Goal: Transaction & Acquisition: Subscribe to service/newsletter

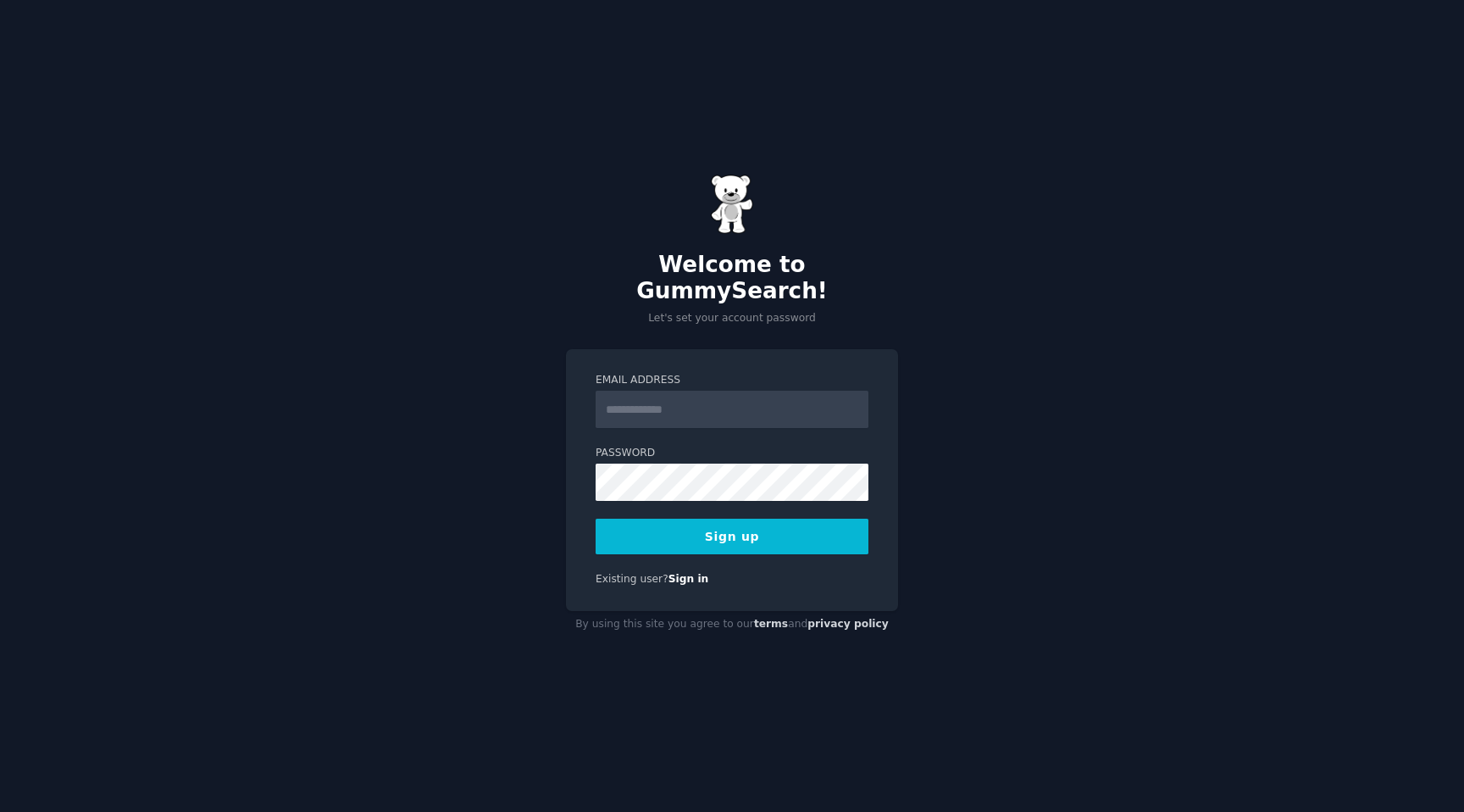
click at [757, 391] on input "Email Address" at bounding box center [732, 409] width 273 height 37
type input "**********"
click at [0, 811] on com-1password-button at bounding box center [0, 812] width 0 height 0
click at [756, 534] on button "Sign up" at bounding box center [732, 536] width 273 height 36
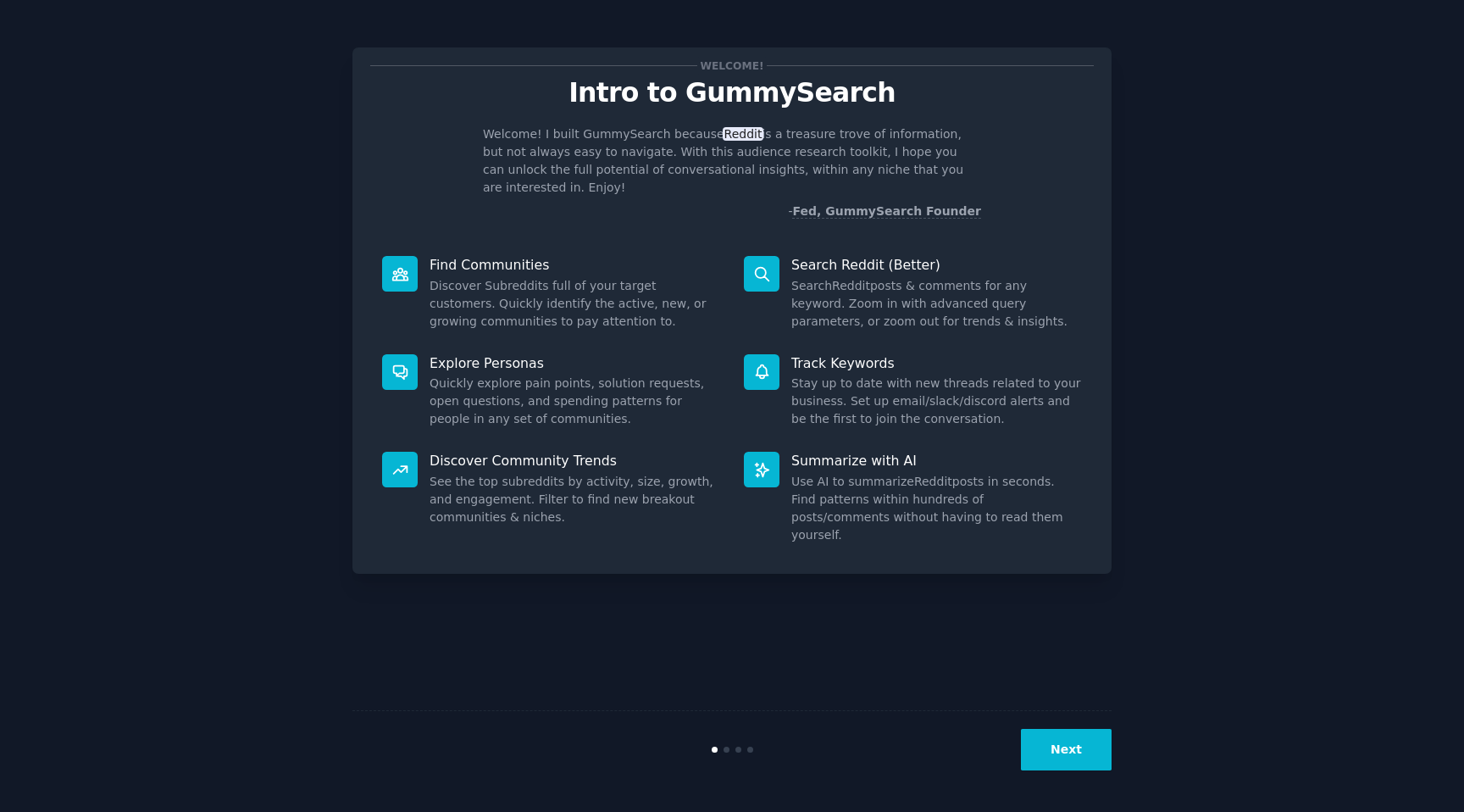
click at [1082, 759] on button "Next" at bounding box center [1066, 749] width 91 height 42
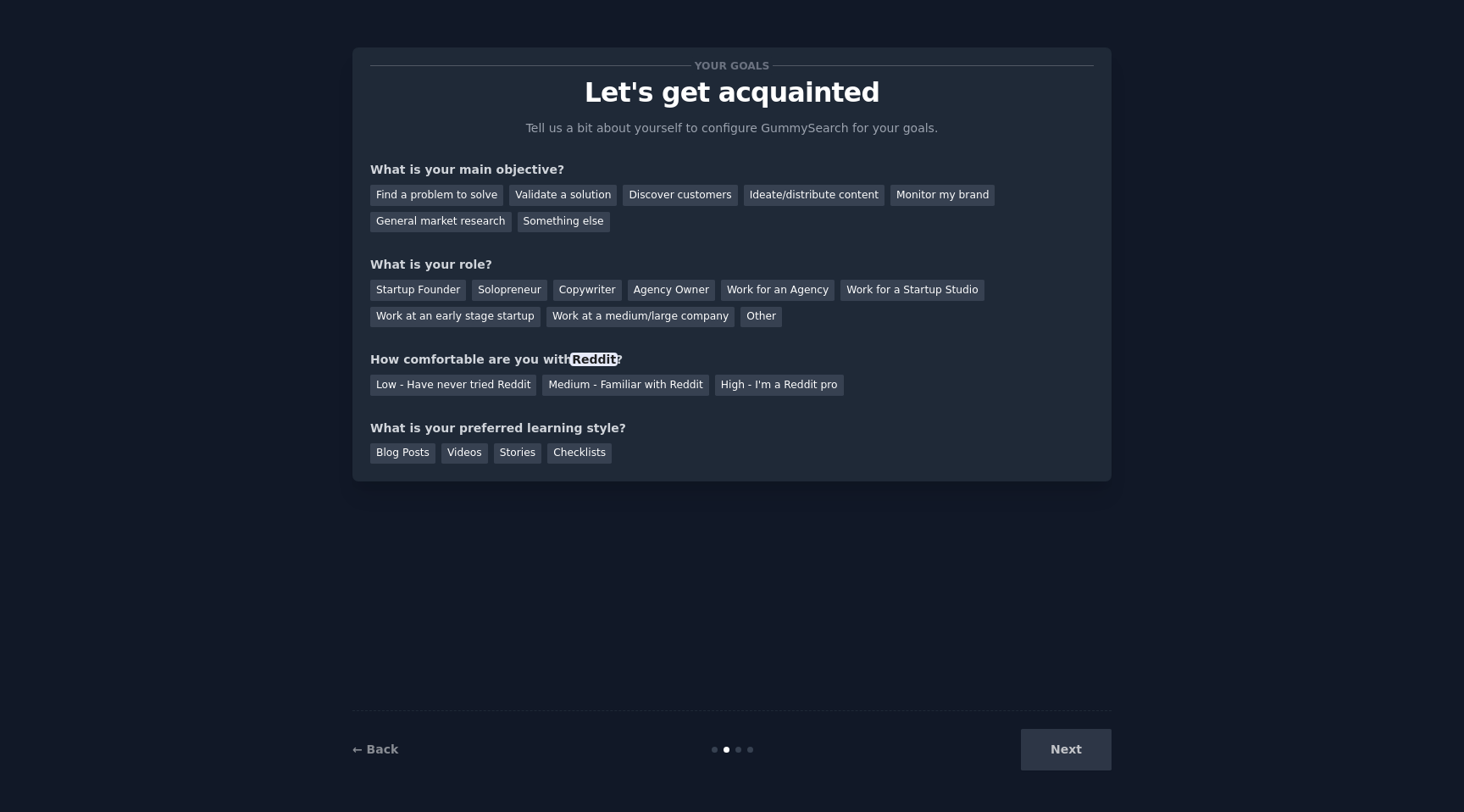
click at [1065, 733] on div "Next" at bounding box center [985, 749] width 254 height 42
click at [1067, 747] on div "Next" at bounding box center [985, 749] width 254 height 42
click at [1069, 756] on div "Next" at bounding box center [985, 749] width 254 height 42
click at [858, 569] on div "Your goals Let's get acquainted Tell us a bit about yourself to configure Gummy…" at bounding box center [732, 406] width 759 height 764
click at [475, 203] on div "Find a problem to solve" at bounding box center [437, 195] width 133 height 21
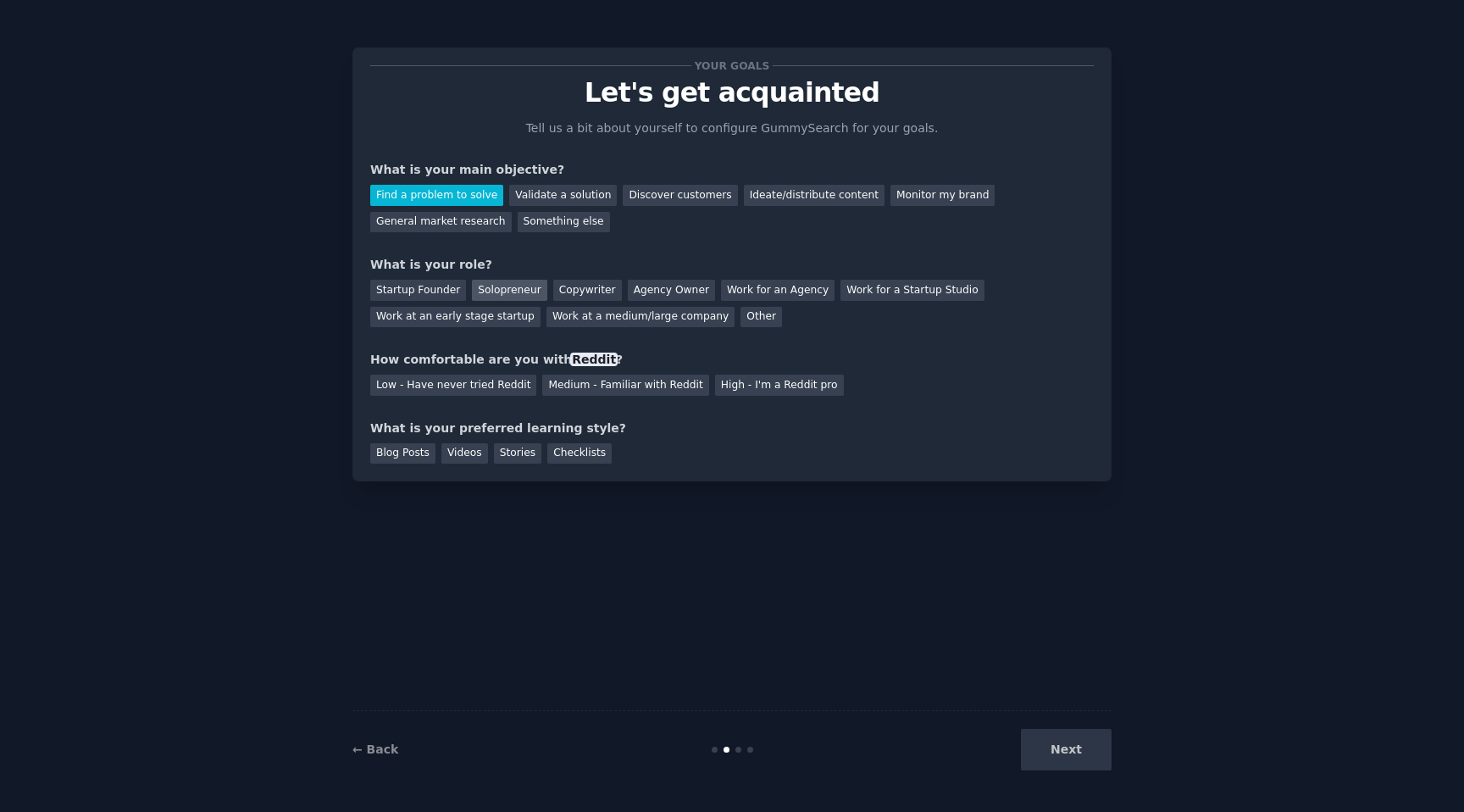
click at [490, 284] on div "Solopreneur" at bounding box center [509, 290] width 75 height 21
click at [562, 390] on div "Medium - Familiar with Reddit" at bounding box center [625, 384] width 166 height 21
click at [1082, 721] on div "← Back Next" at bounding box center [732, 749] width 759 height 78
click at [460, 456] on div "Videos" at bounding box center [465, 453] width 47 height 21
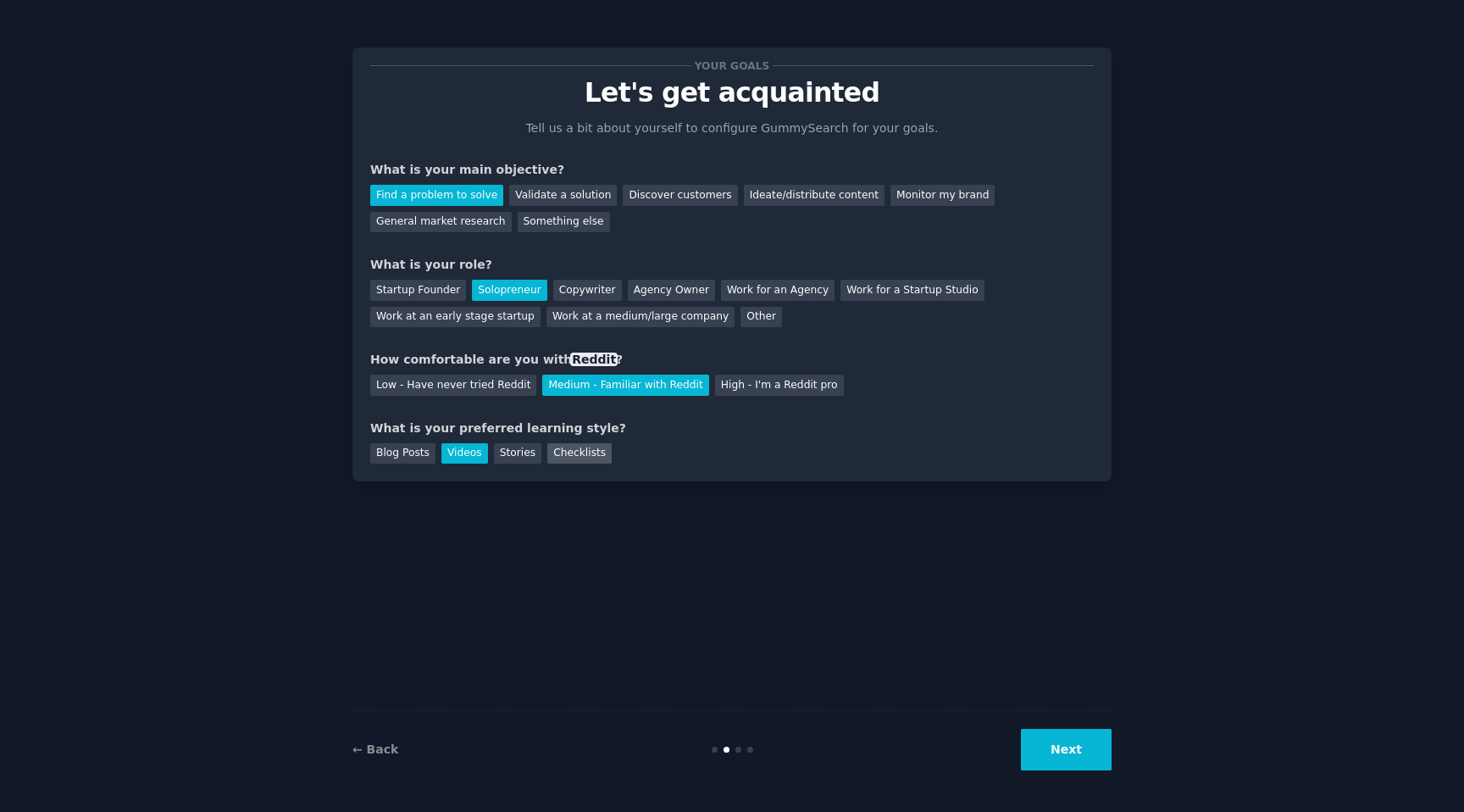
click at [587, 452] on div "Checklists" at bounding box center [579, 453] width 65 height 21
click at [1050, 738] on button "Next" at bounding box center [1066, 749] width 91 height 42
click at [1068, 762] on div "Next" at bounding box center [985, 749] width 254 height 42
click at [896, 479] on div "Your goals Let's get acquainted Tell us a bit about yourself to configure Gummy…" at bounding box center [732, 265] width 759 height 434
click at [848, 444] on div "Blog Posts Videos Stories Checklists" at bounding box center [732, 450] width 724 height 27
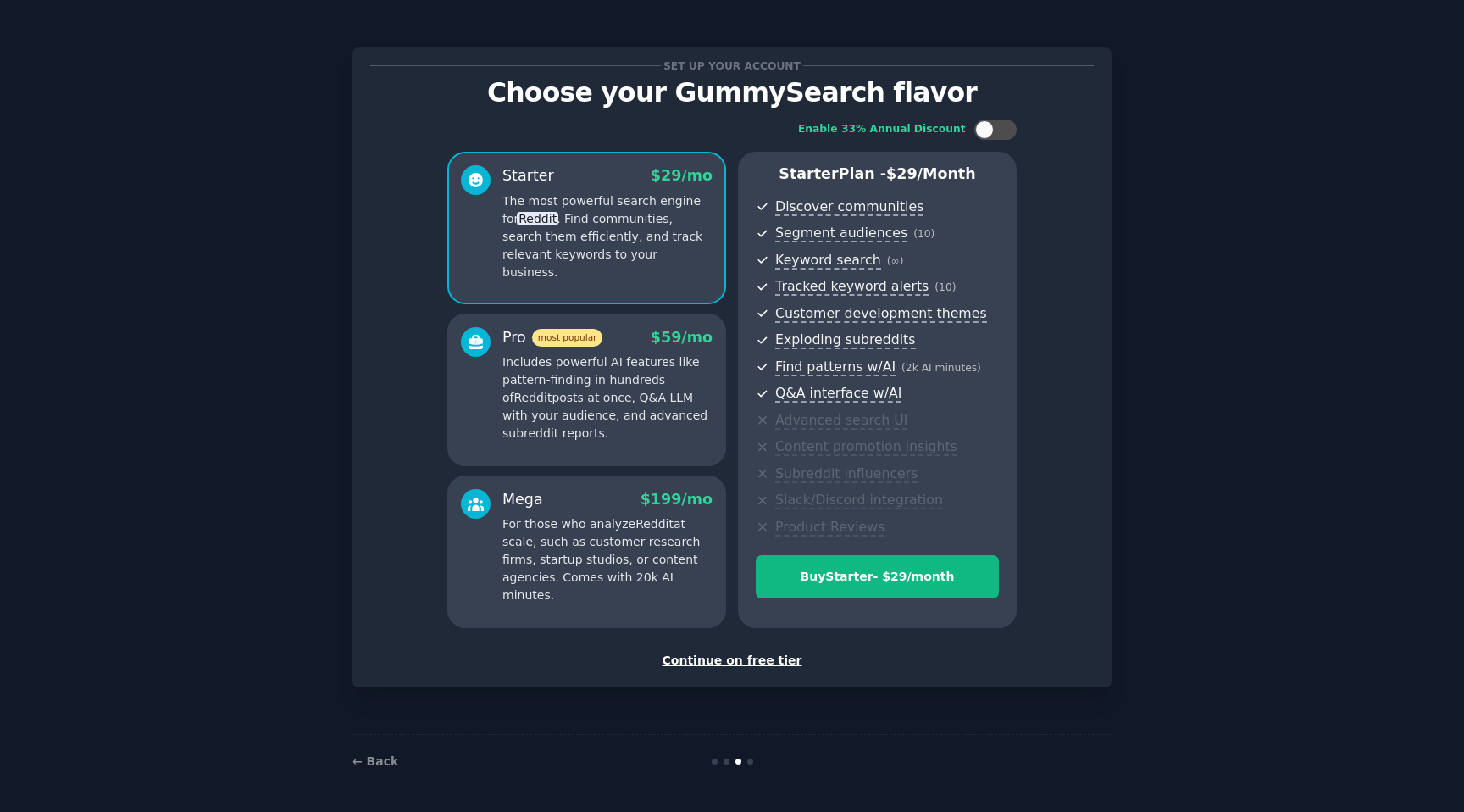
click at [631, 445] on div "Pro most popular $ 59 /mo Includes powerful AI features like pattern-finding in…" at bounding box center [587, 389] width 279 height 152
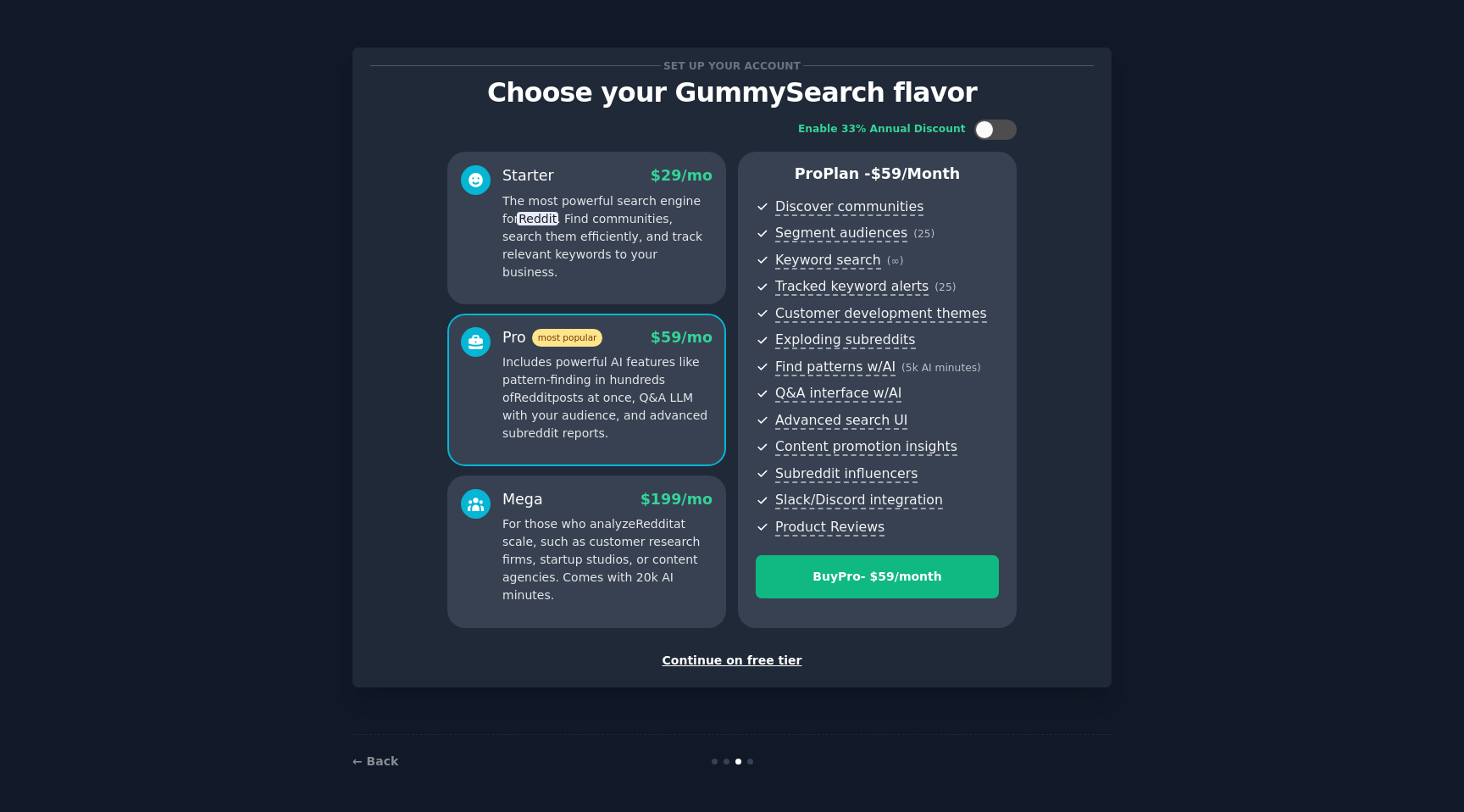
click at [616, 269] on div "Starter $ 29 /mo The most powerful search engine for Reddit . Find communities,…" at bounding box center [587, 227] width 279 height 152
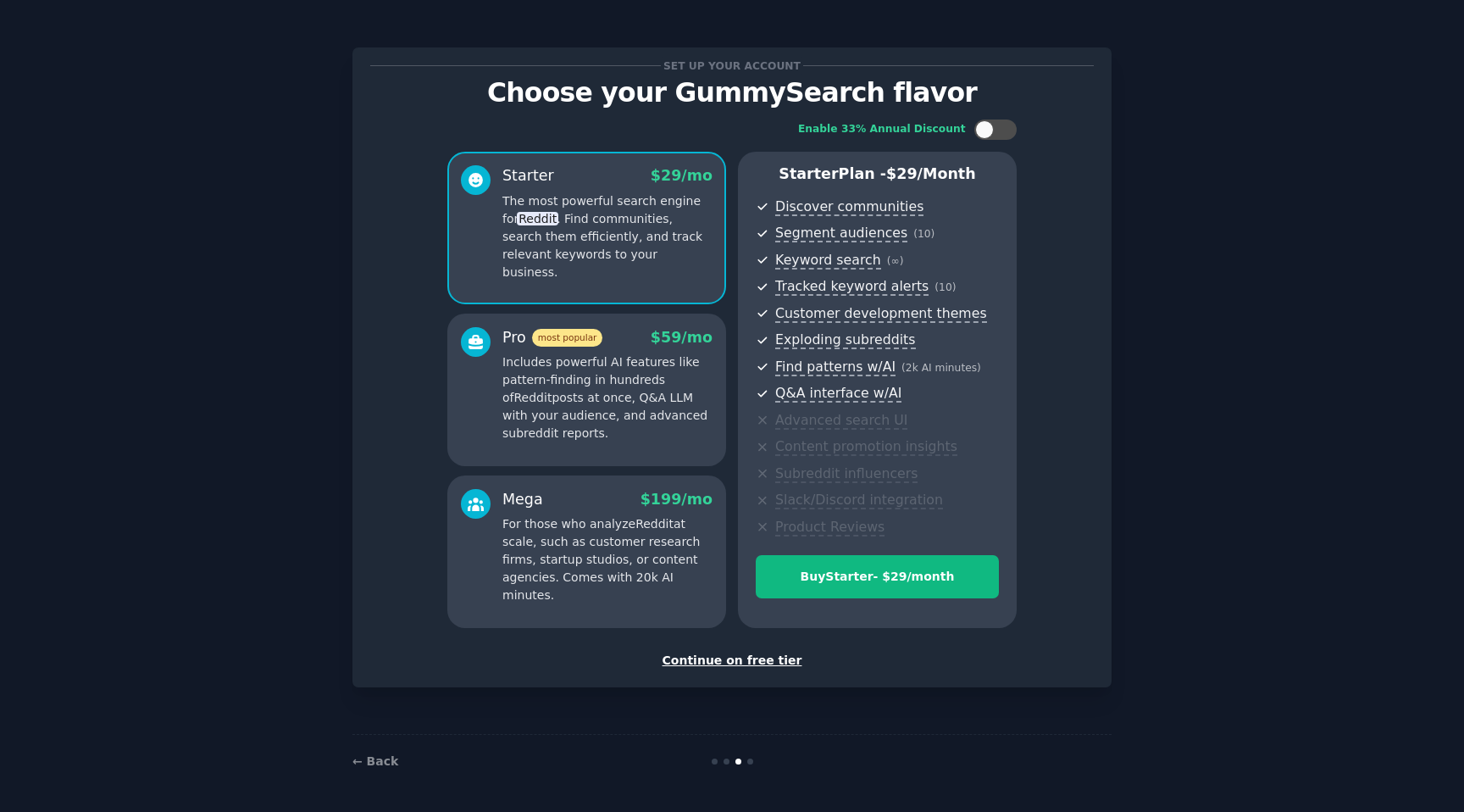
click at [600, 414] on p "Includes powerful AI features like pattern-finding in hundreds of Reddit posts …" at bounding box center [607, 397] width 210 height 89
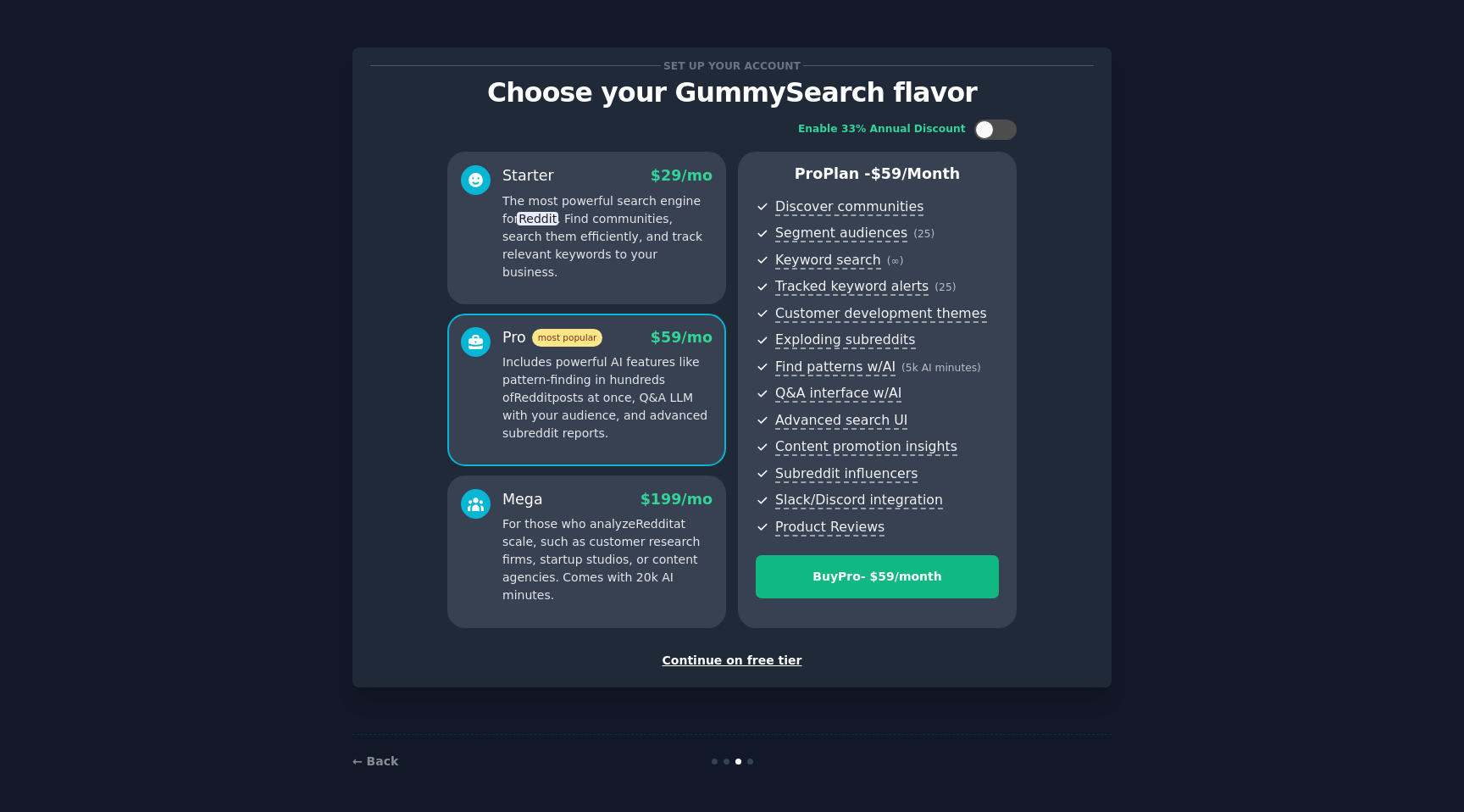
click at [603, 276] on div "Starter $ 29 /mo The most powerful search engine for Reddit . Find communities,…" at bounding box center [587, 227] width 279 height 152
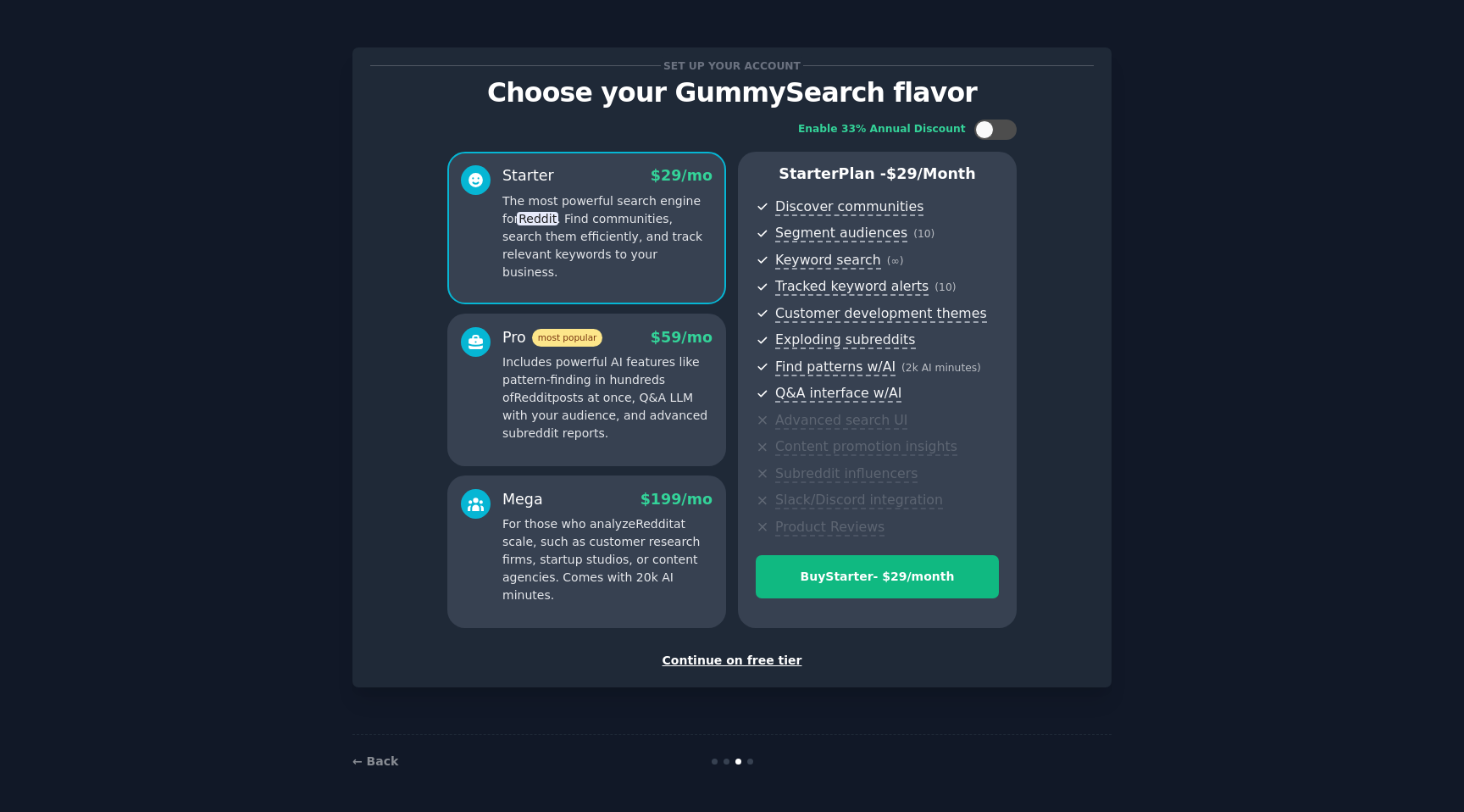
click at [602, 332] on div "Pro most popular $ 59 /mo" at bounding box center [607, 337] width 210 height 21
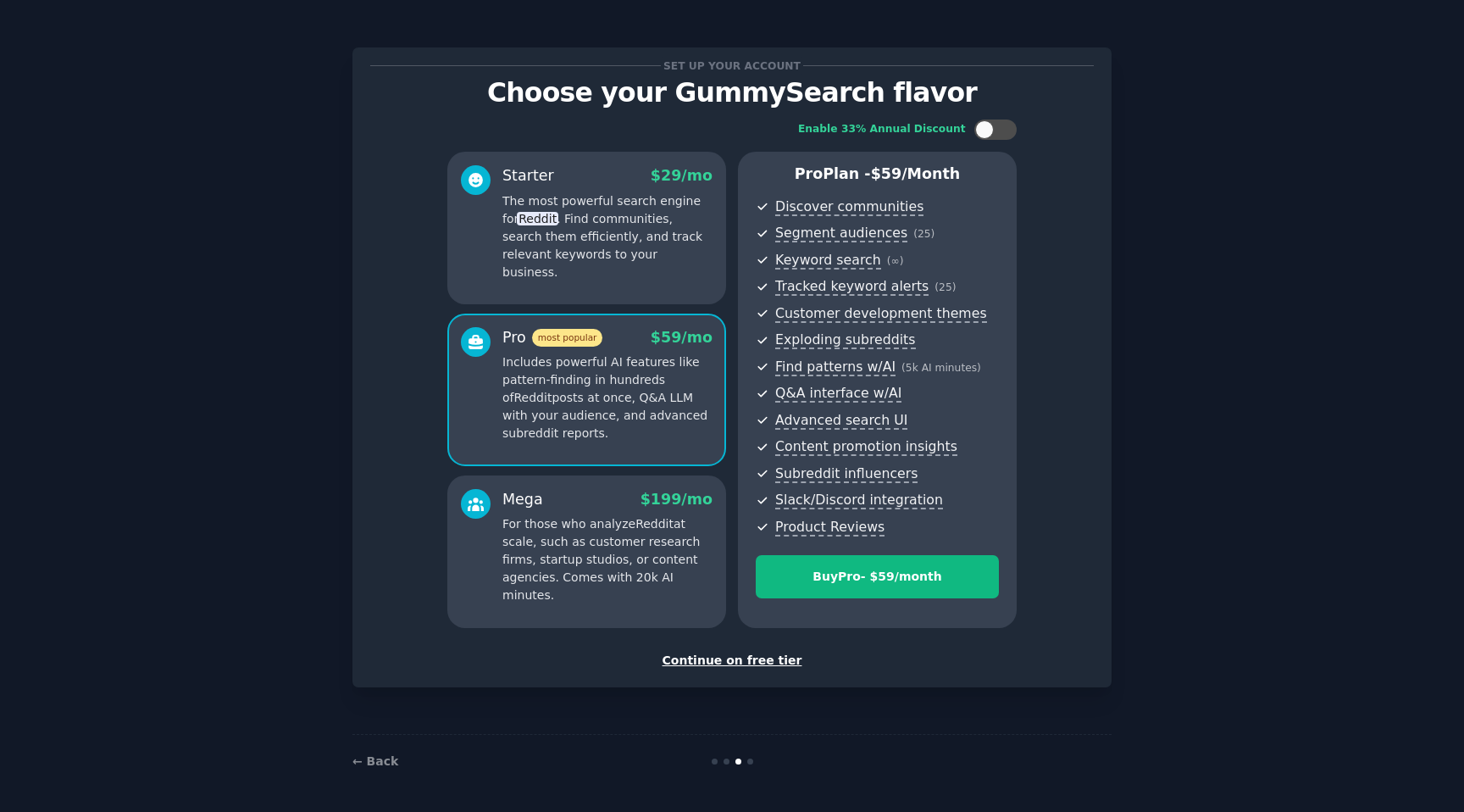
click at [591, 246] on p "The most powerful search engine for Reddit . Find communities, search them effi…" at bounding box center [607, 236] width 210 height 89
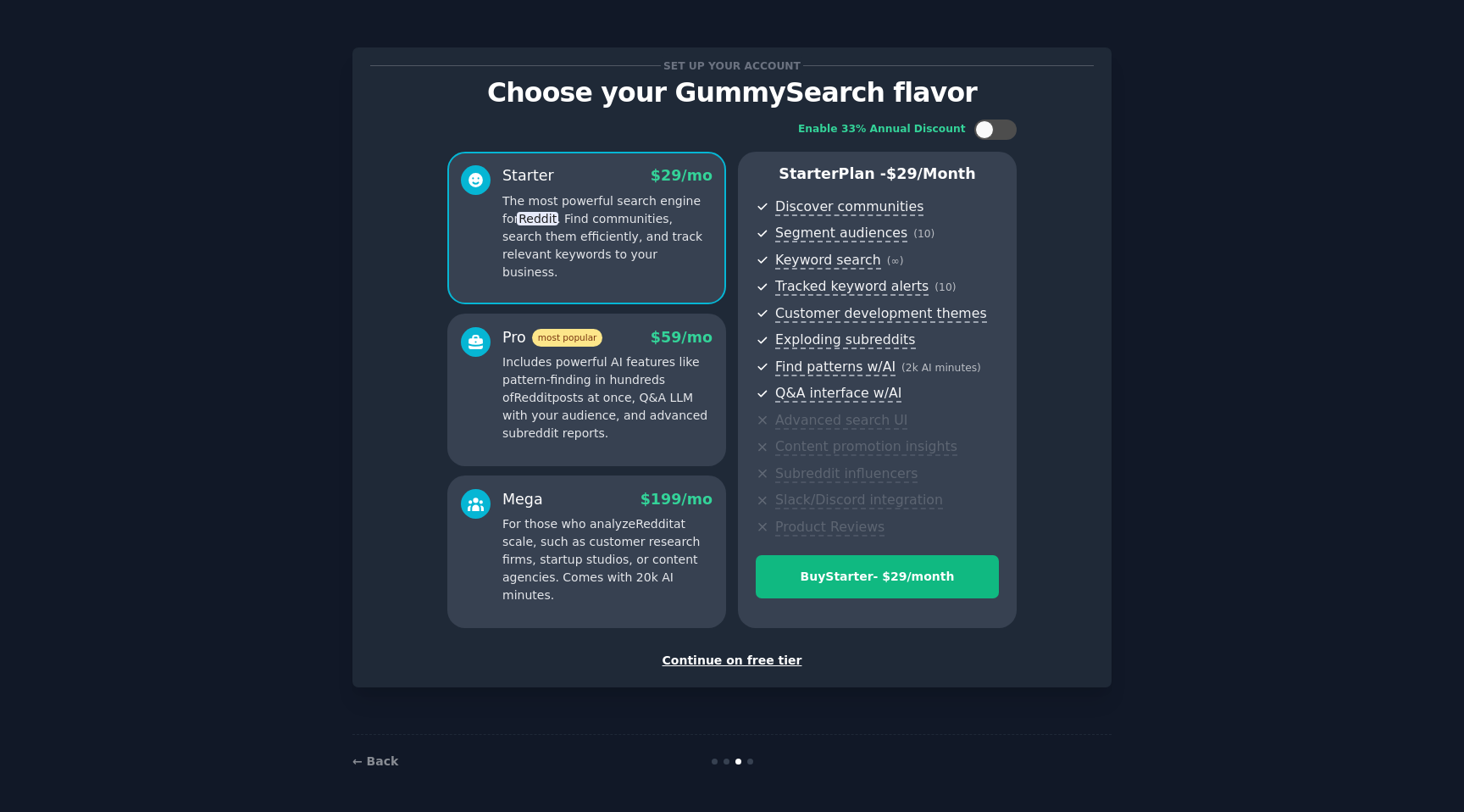
click at [594, 356] on p "Includes powerful AI features like pattern-finding in hundreds of Reddit posts …" at bounding box center [607, 397] width 210 height 89
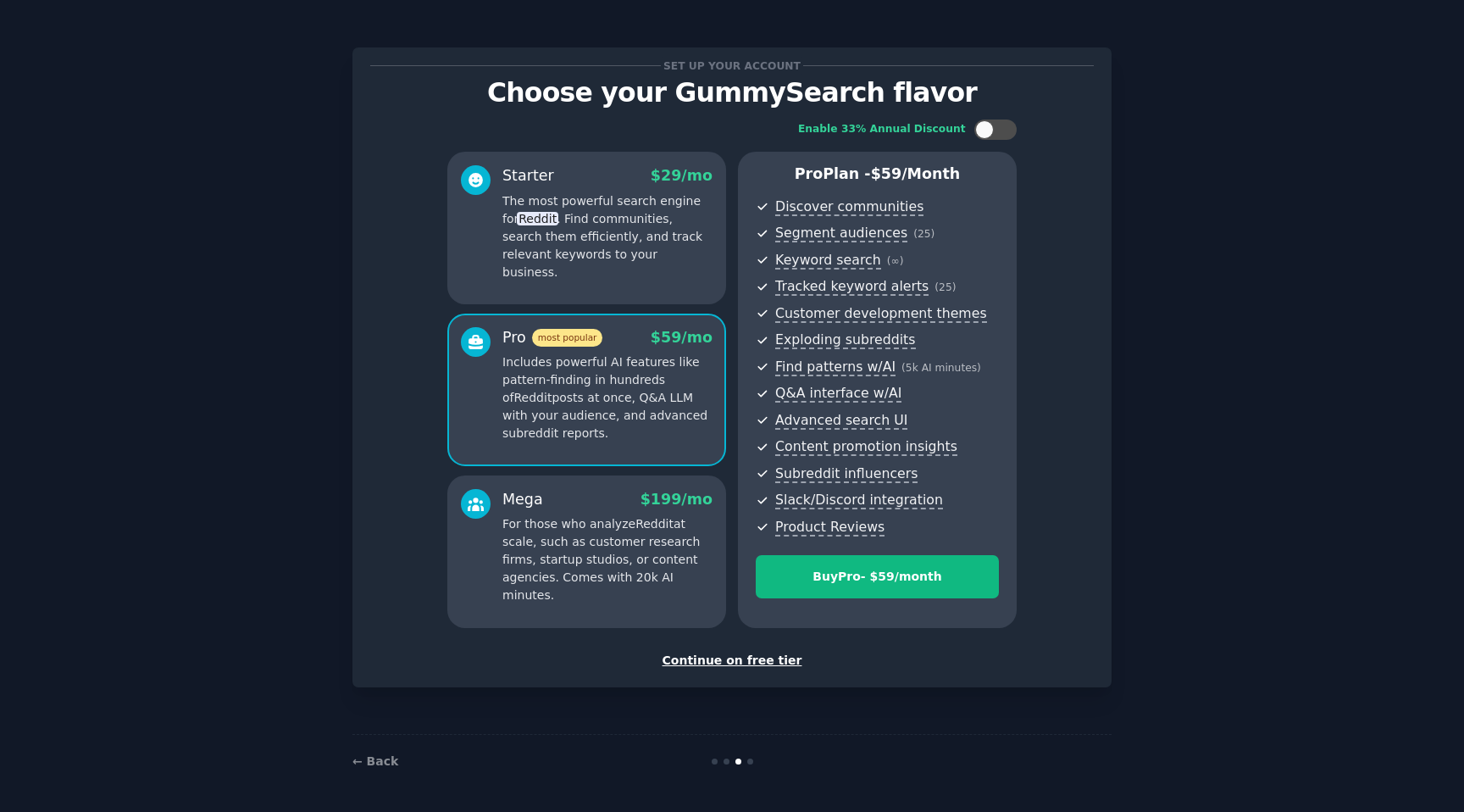
click at [584, 252] on p "The most powerful search engine for Reddit . Find communities, search them effi…" at bounding box center [607, 236] width 210 height 89
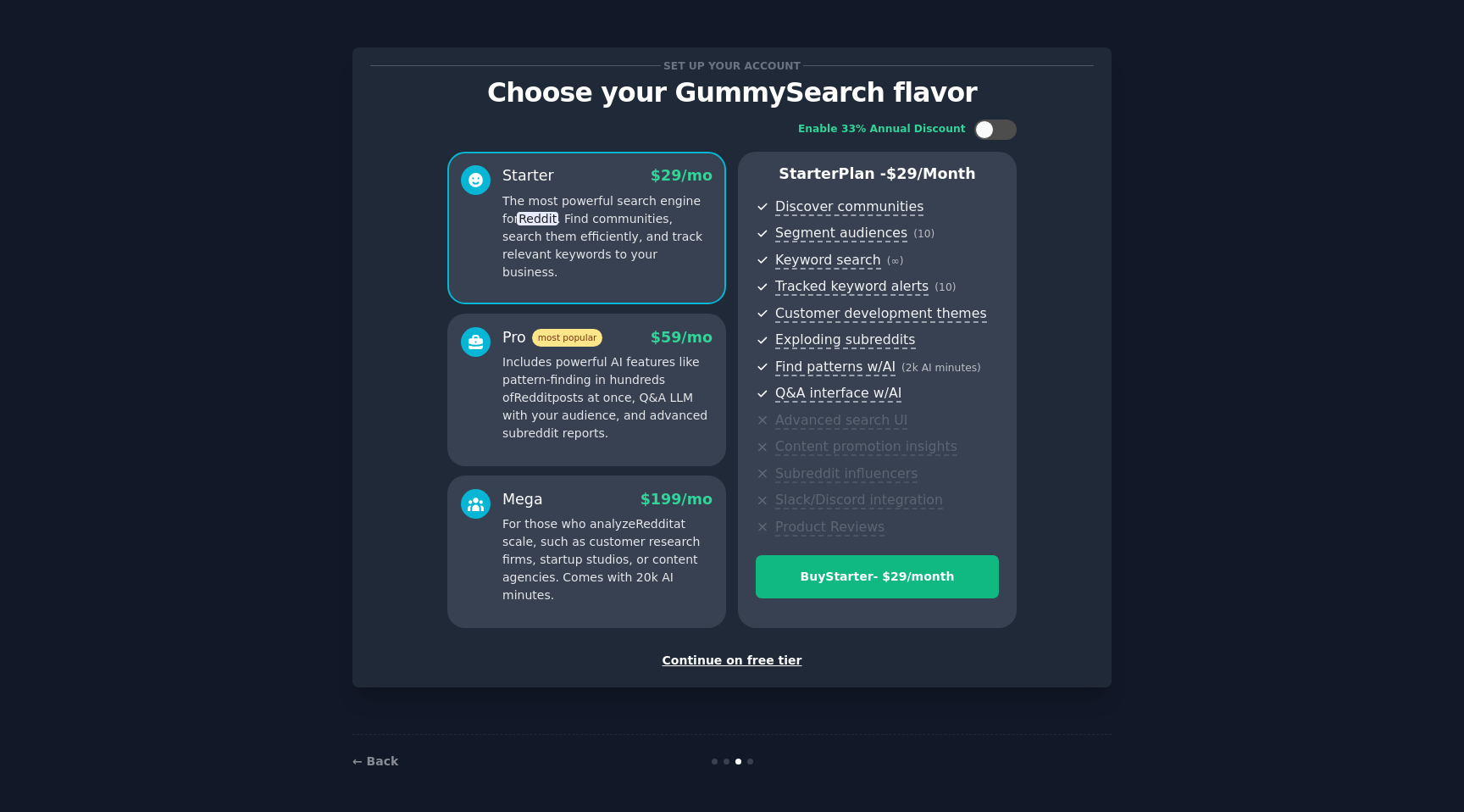
click at [750, 664] on div "Continue on free tier" at bounding box center [732, 661] width 724 height 18
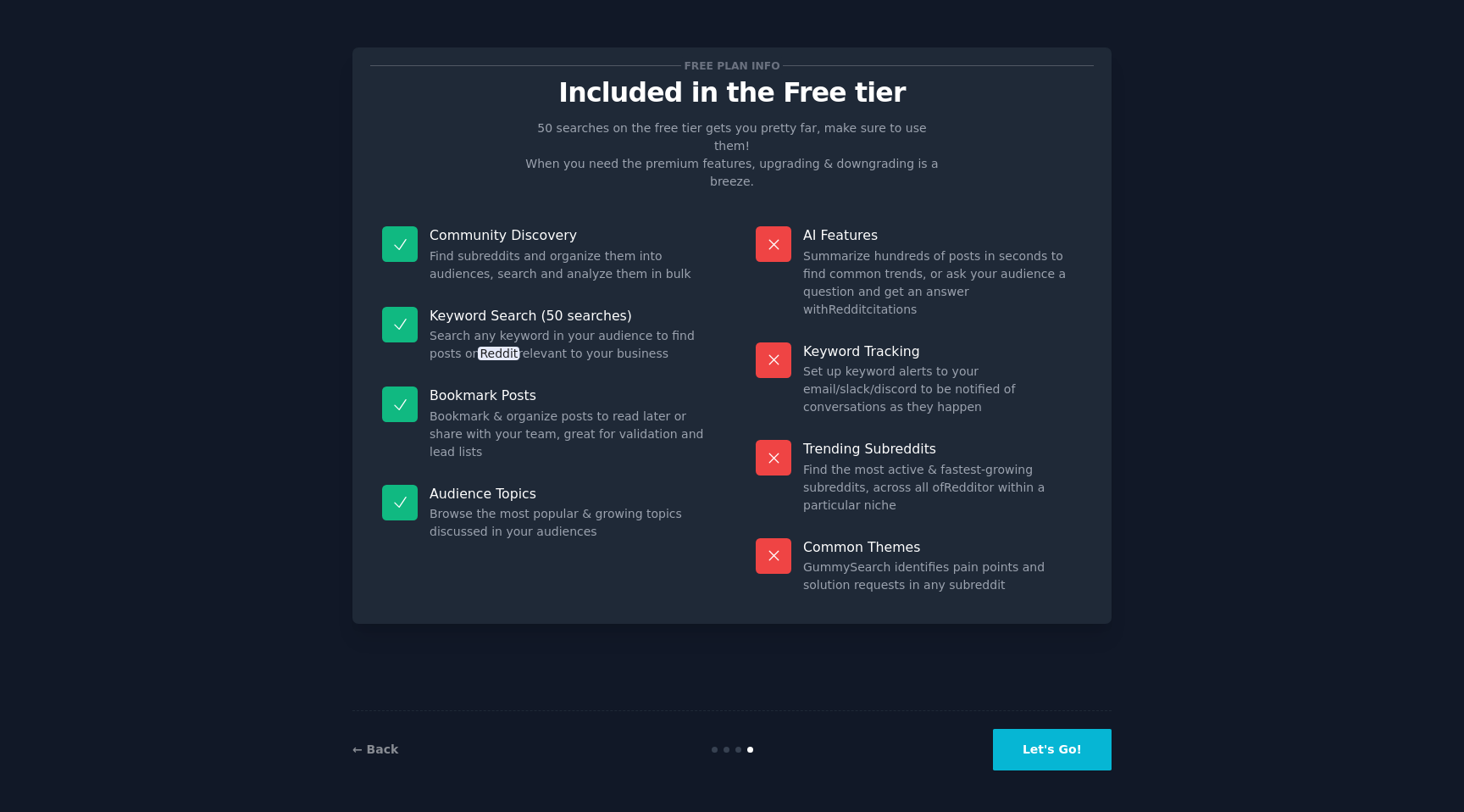
click at [1040, 757] on button "Let's Go!" at bounding box center [1052, 749] width 118 height 42
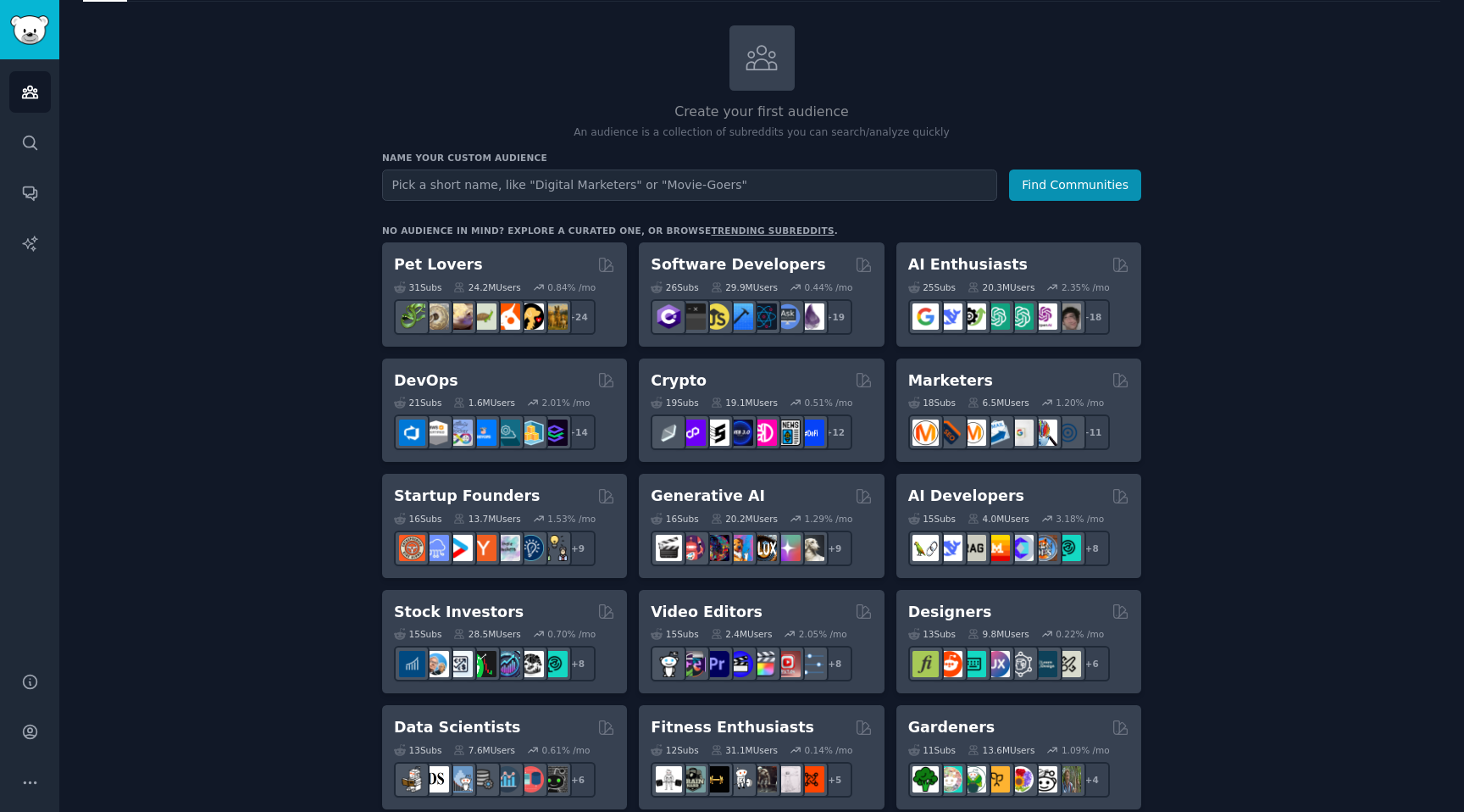
scroll to position [80, 0]
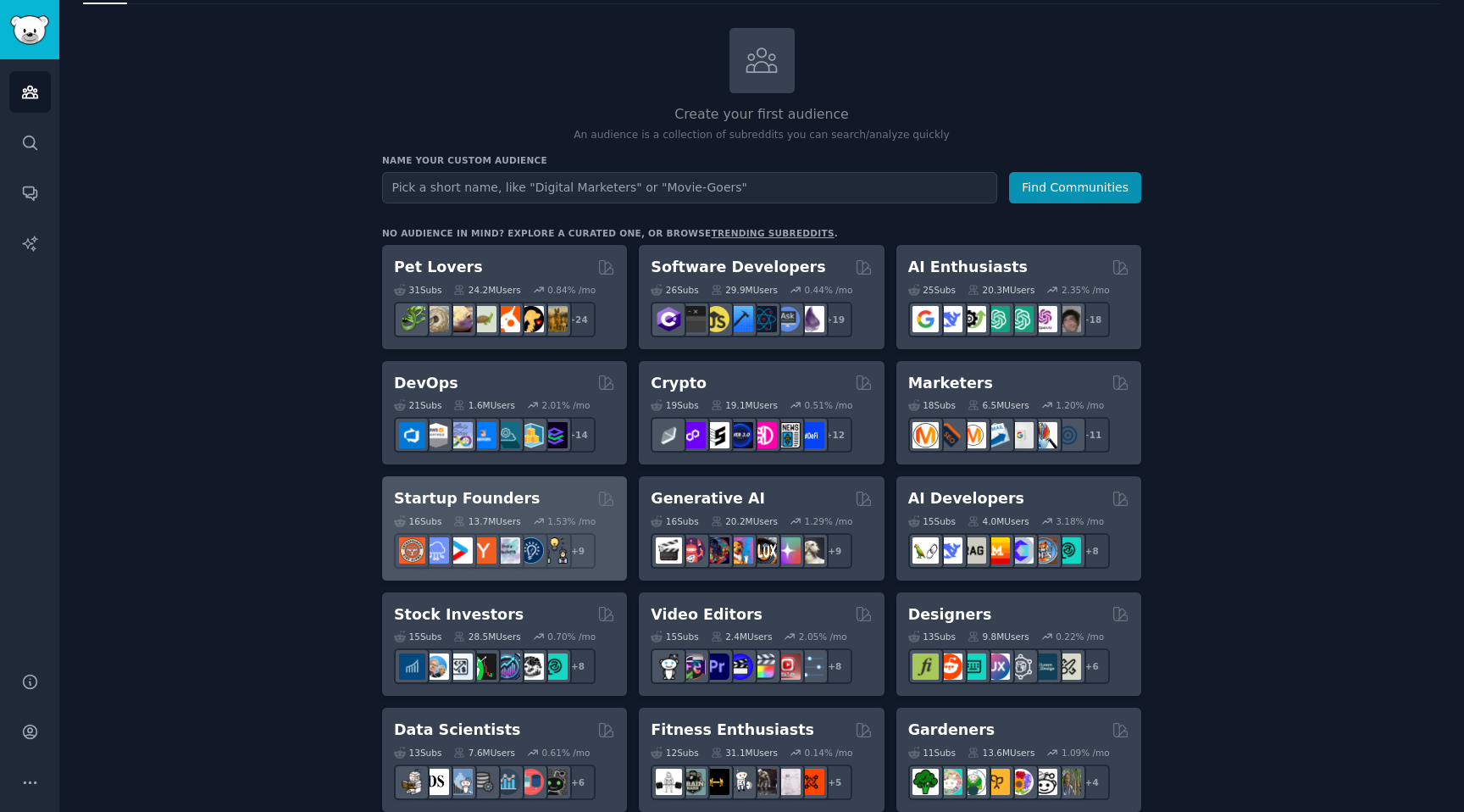
click at [556, 500] on div "Startup Founders" at bounding box center [505, 498] width 221 height 21
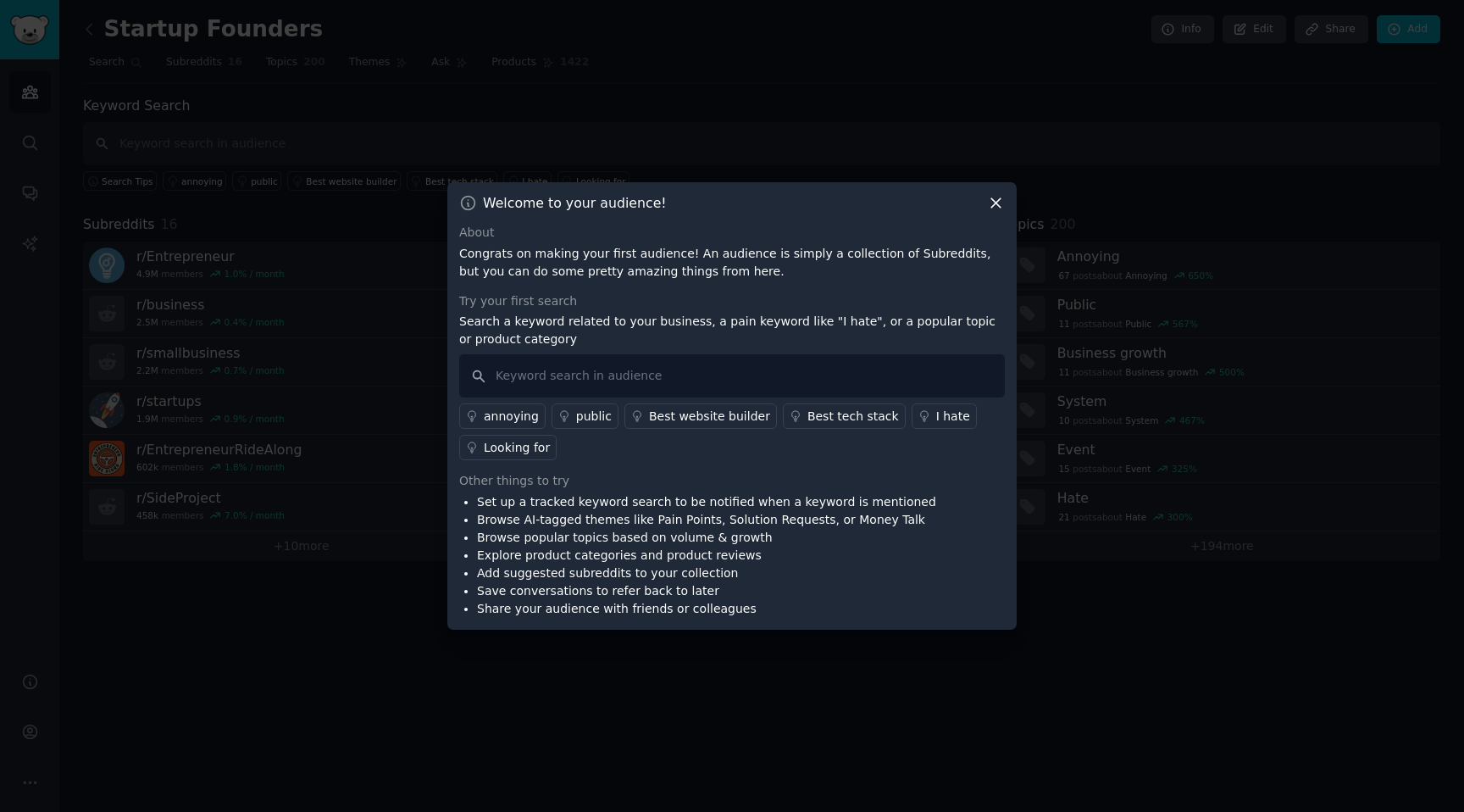
click at [937, 408] on div "I hate" at bounding box center [953, 417] width 34 height 18
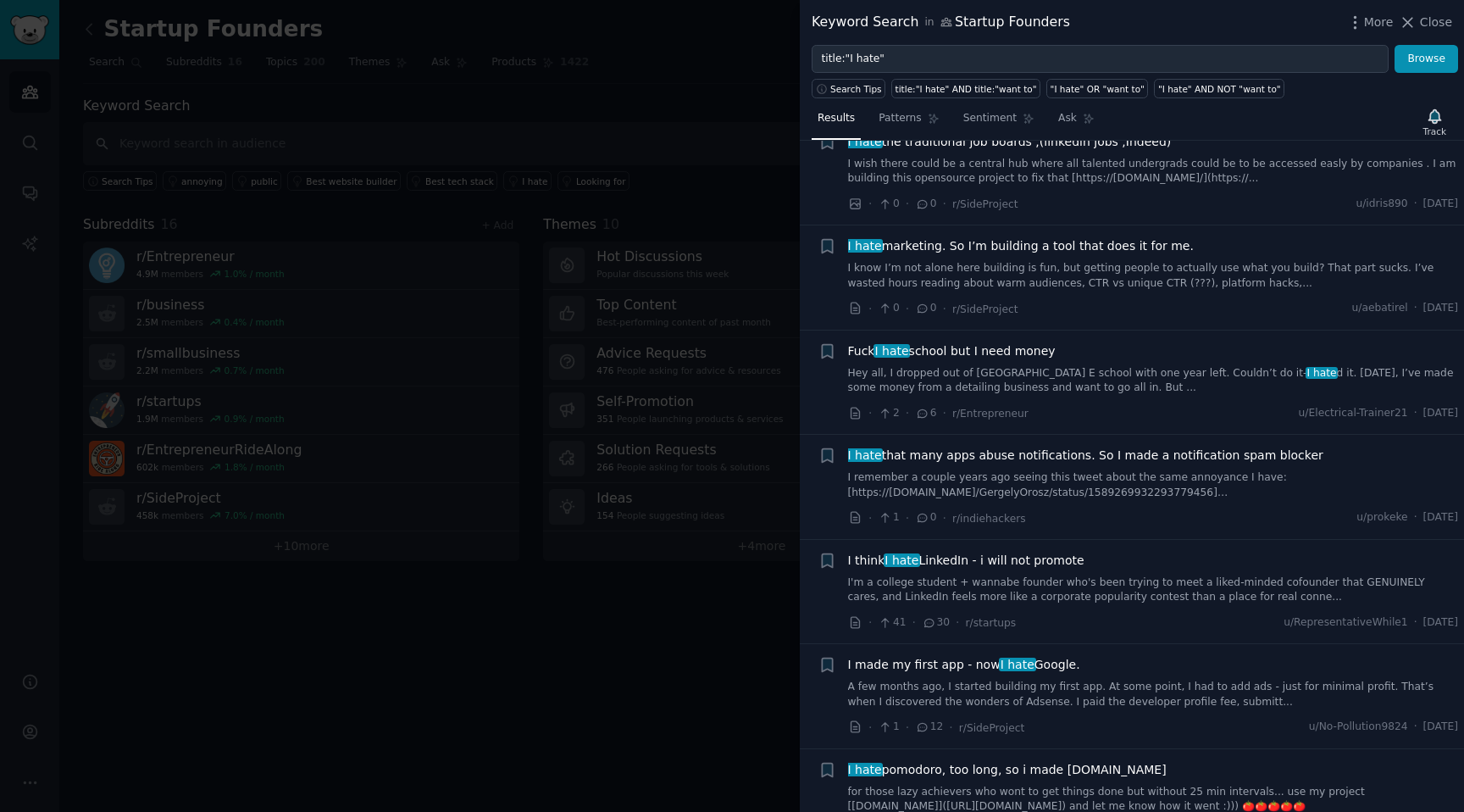
scroll to position [478, 0]
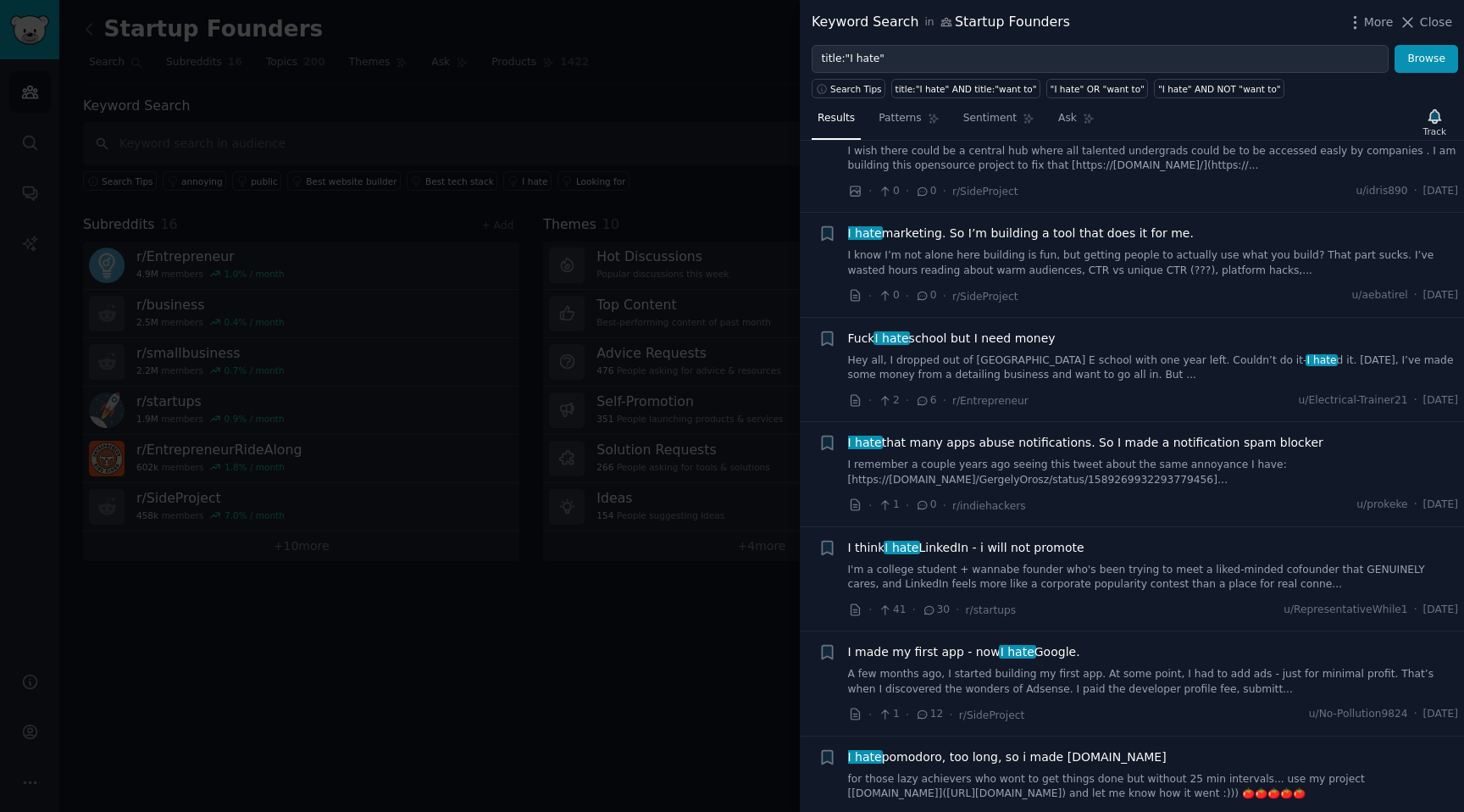
click at [1031, 544] on span "I think I hate LinkedIn - i will not promote" at bounding box center [966, 548] width 237 height 18
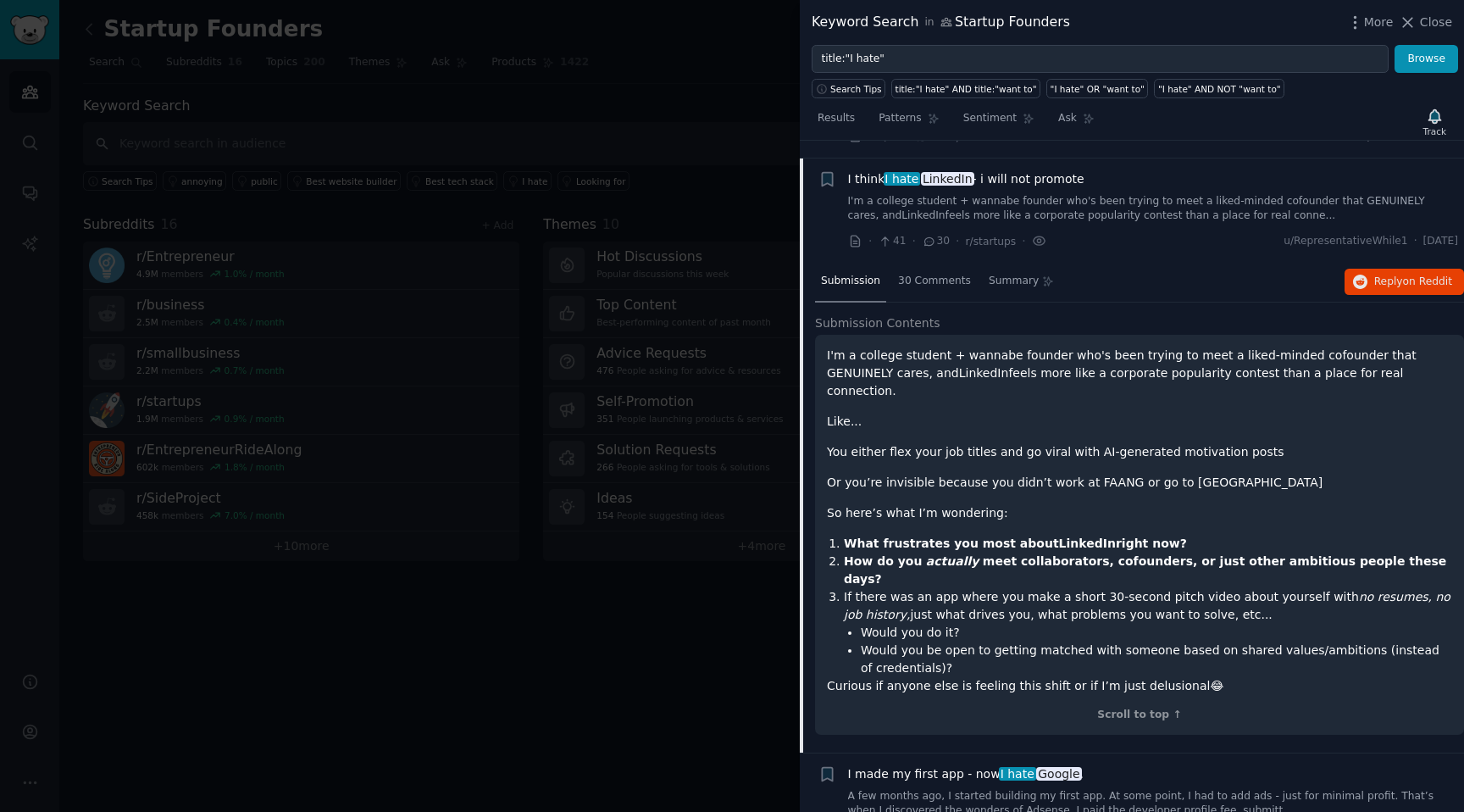
scroll to position [864, 0]
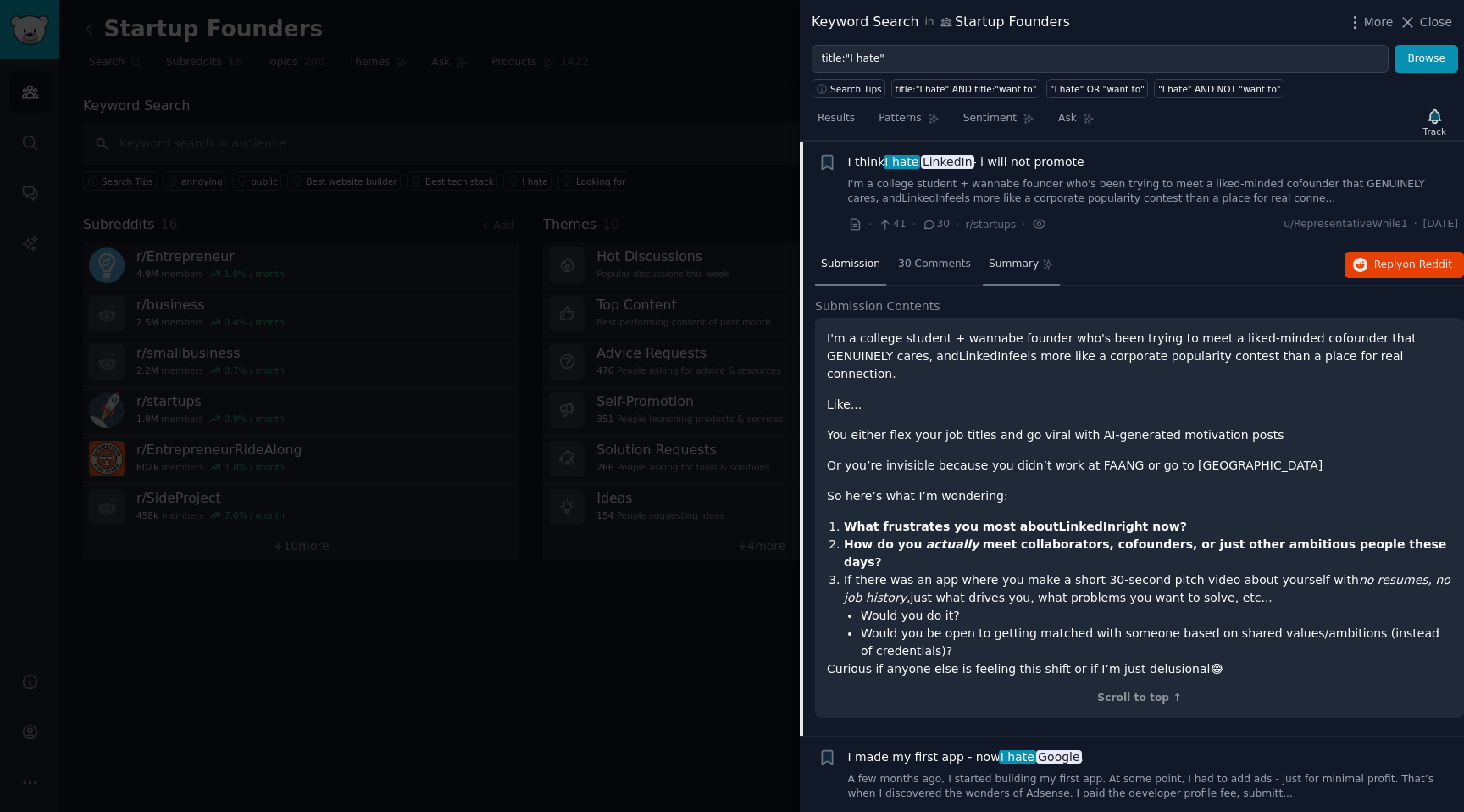
click at [1002, 253] on div "Summary" at bounding box center [1021, 265] width 77 height 41
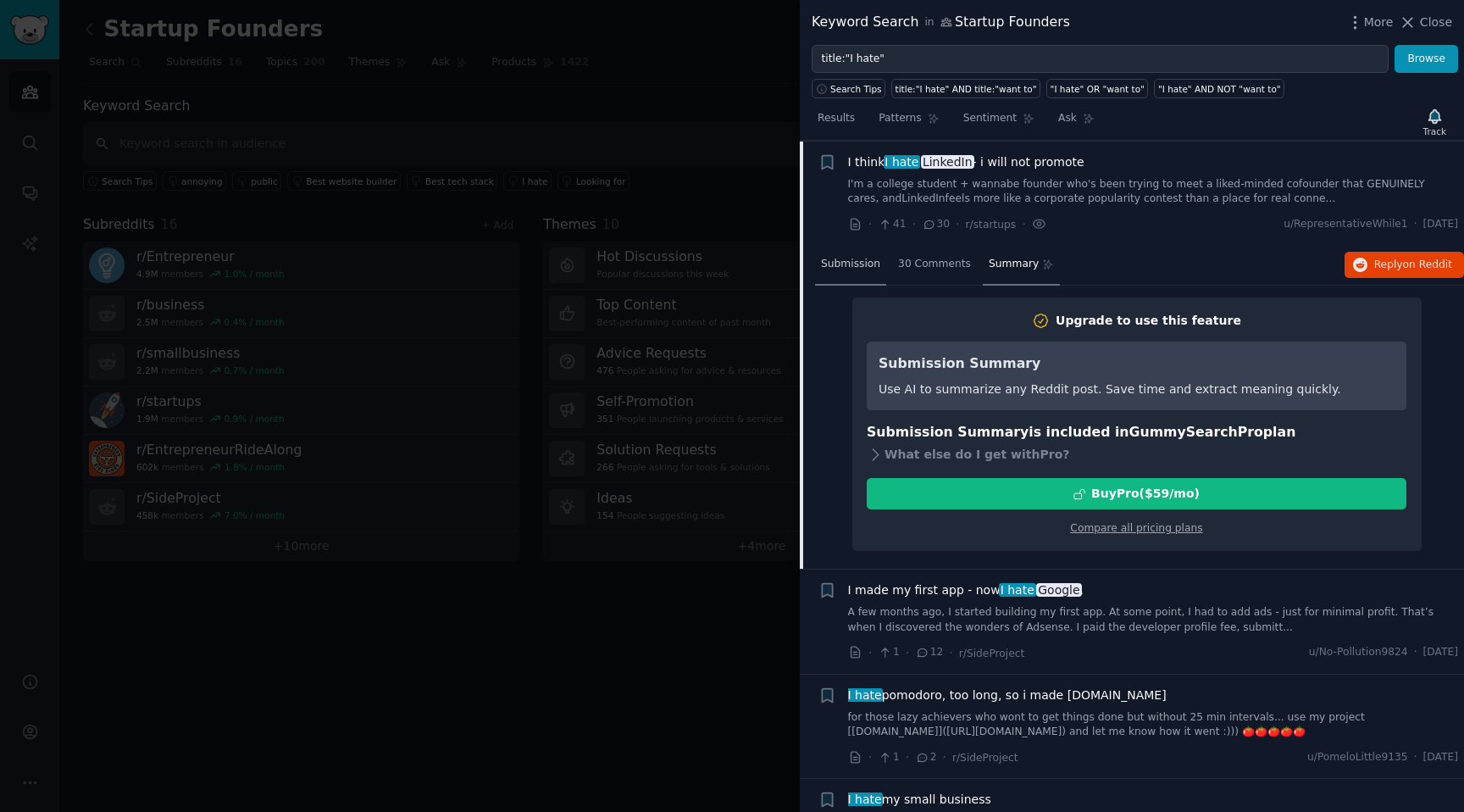
click at [836, 270] on span "Submission" at bounding box center [851, 264] width 60 height 15
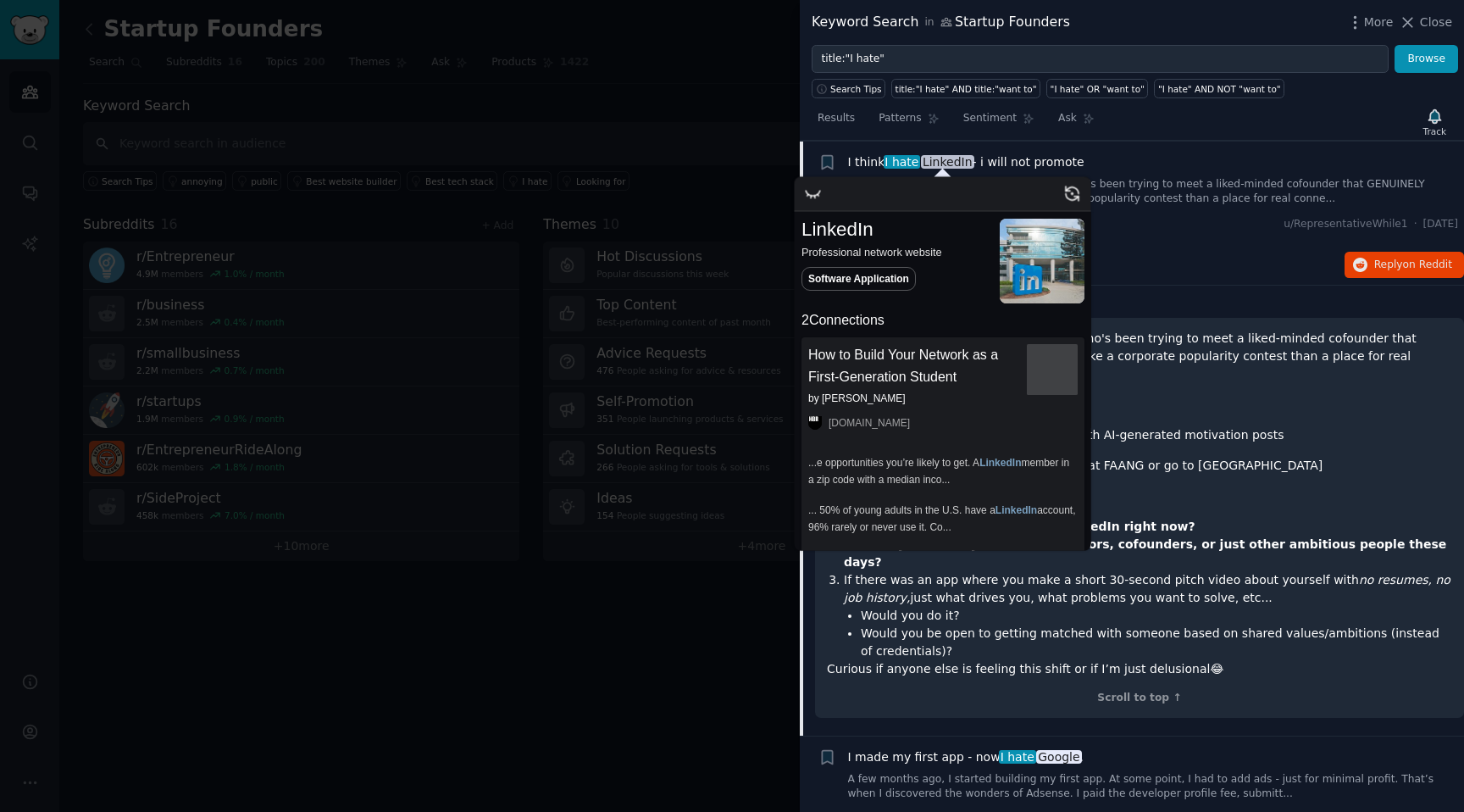
click at [944, 157] on span "LinkedIn" at bounding box center [948, 162] width 54 height 14
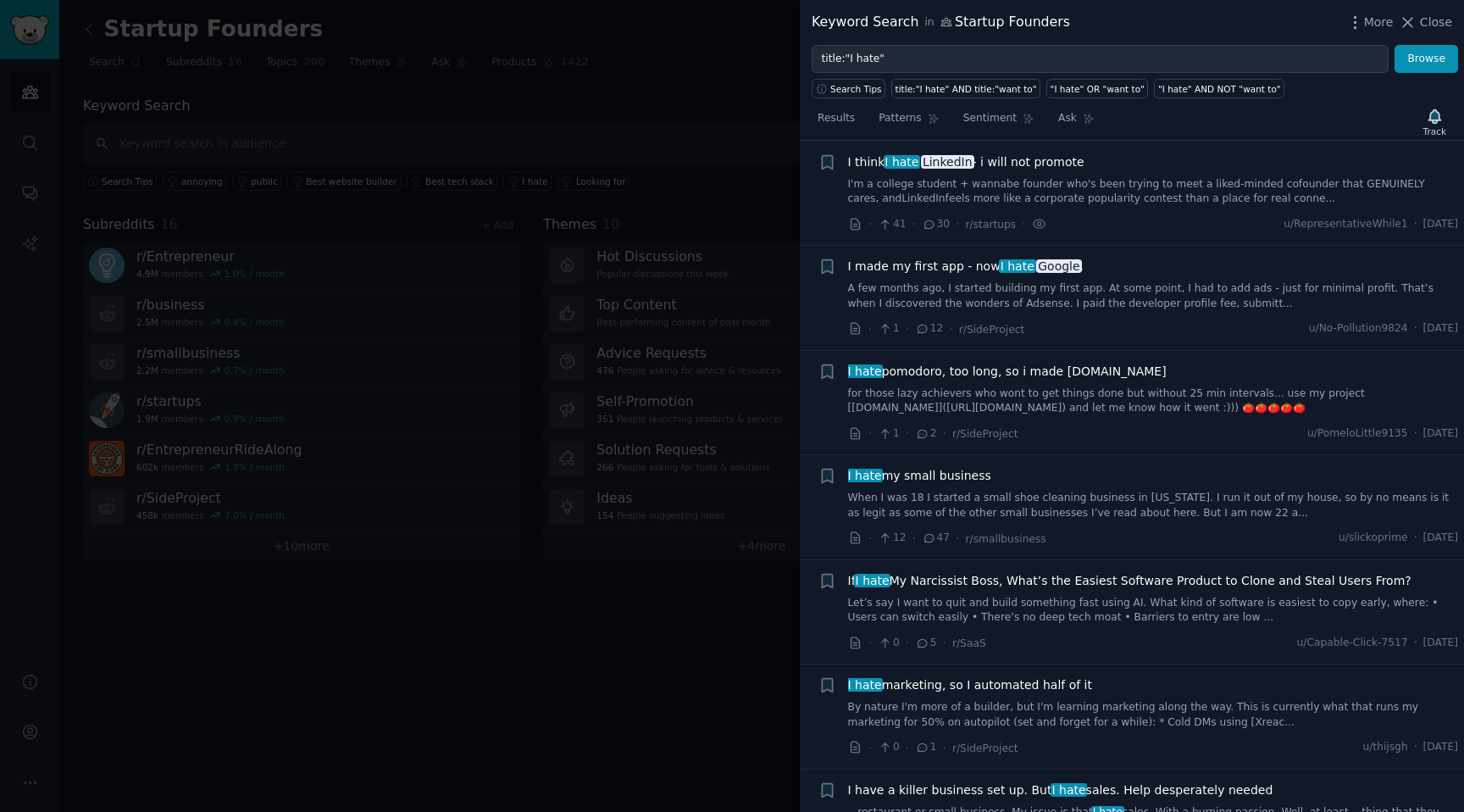
click at [997, 162] on span "I think I hate LinkedIn - i will not promote" at bounding box center [966, 162] width 237 height 18
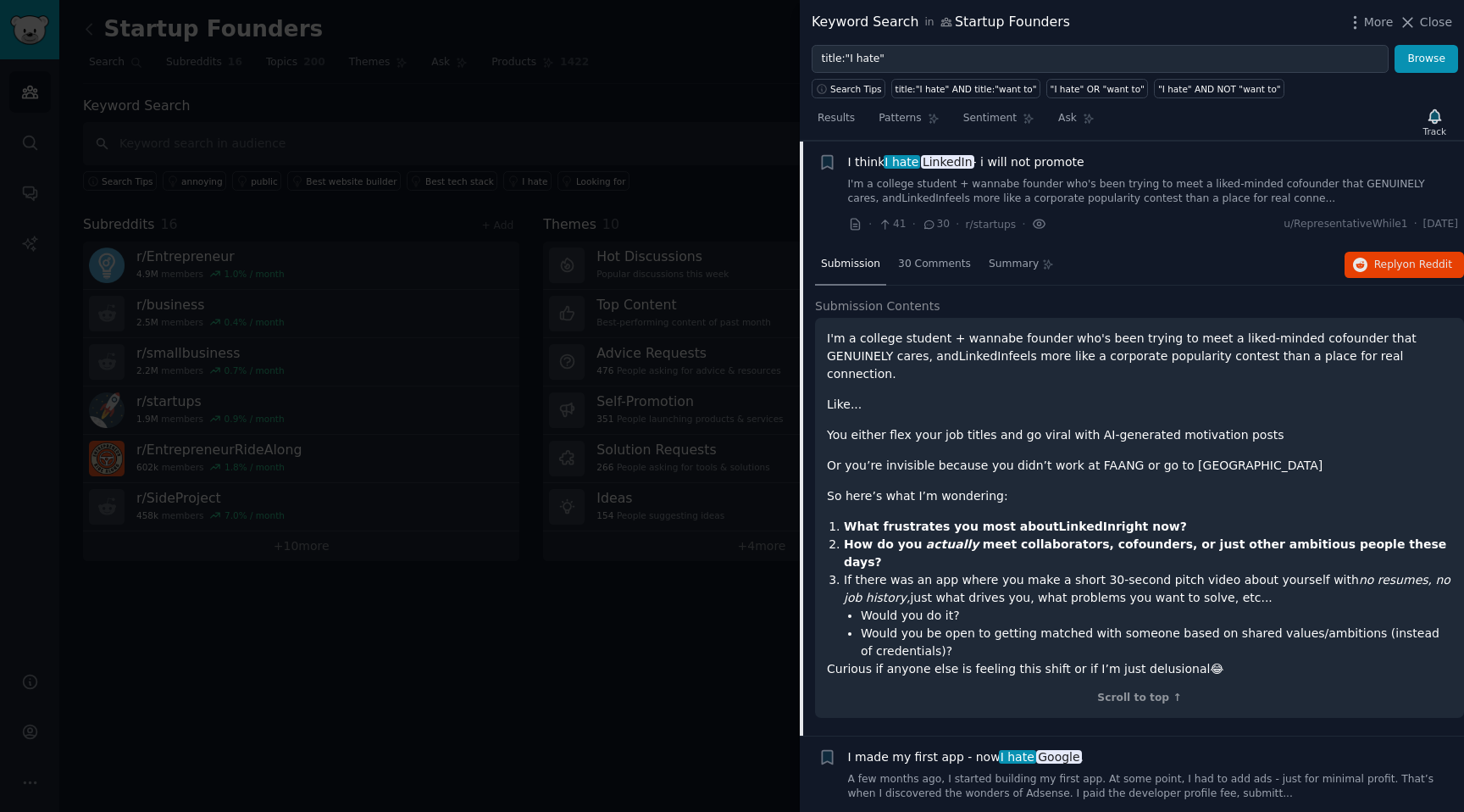
click at [1032, 222] on icon at bounding box center [1039, 224] width 15 height 18
click at [862, 223] on icon at bounding box center [855, 224] width 15 height 15
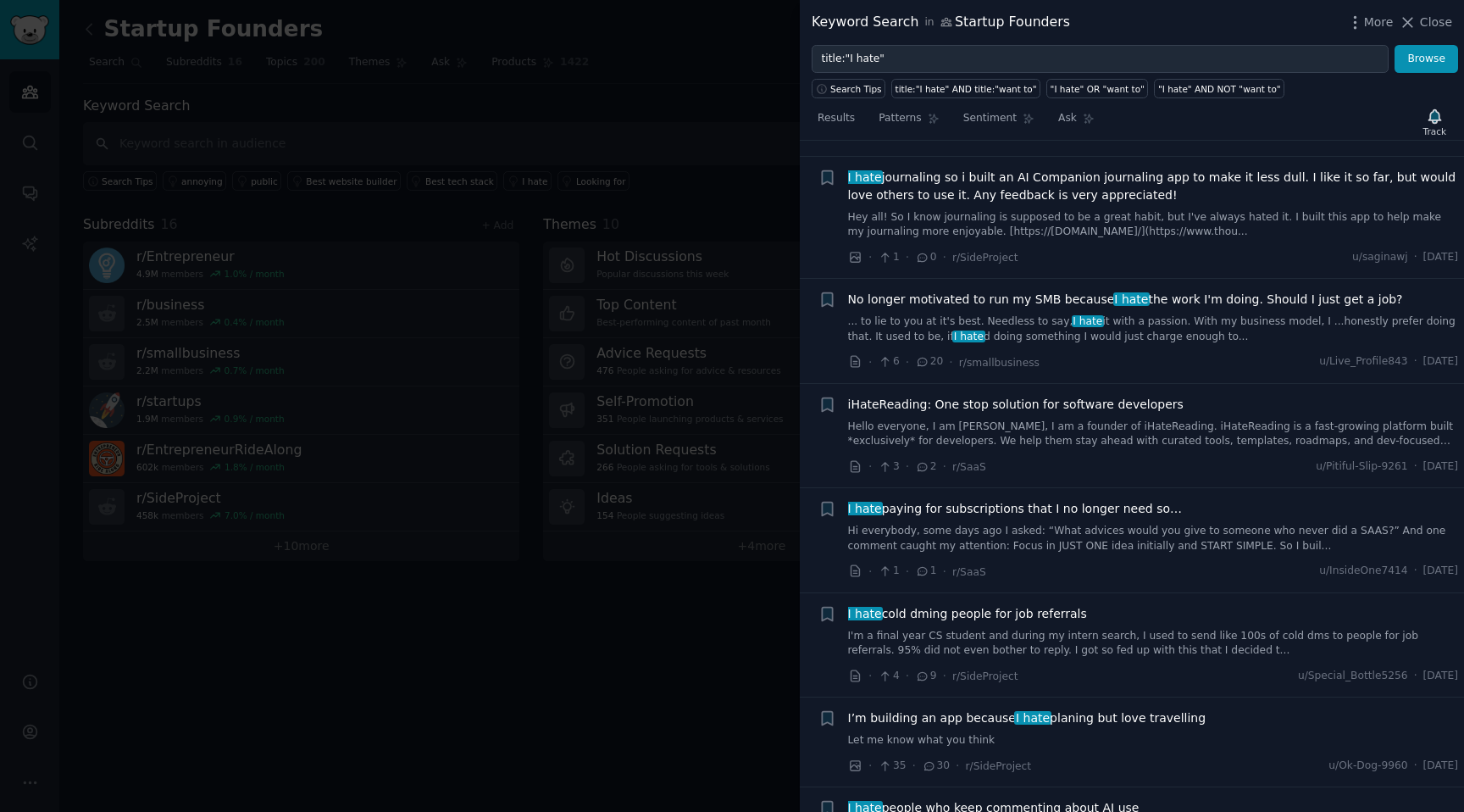
scroll to position [3889, 0]
